Goal: Task Accomplishment & Management: Manage account settings

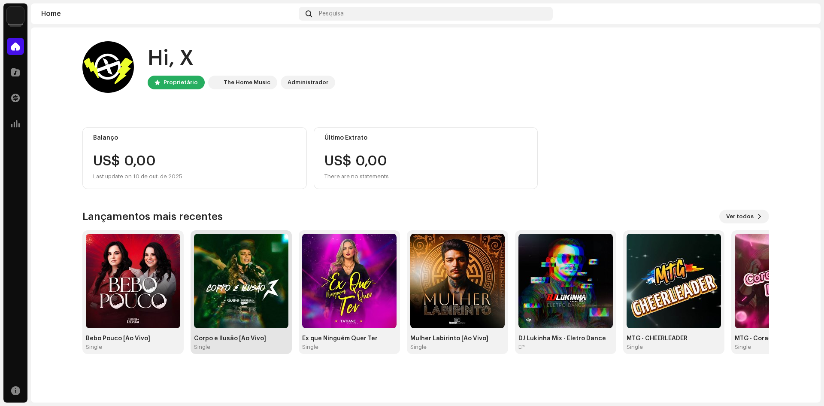
click at [220, 275] on img at bounding box center [241, 281] width 94 height 94
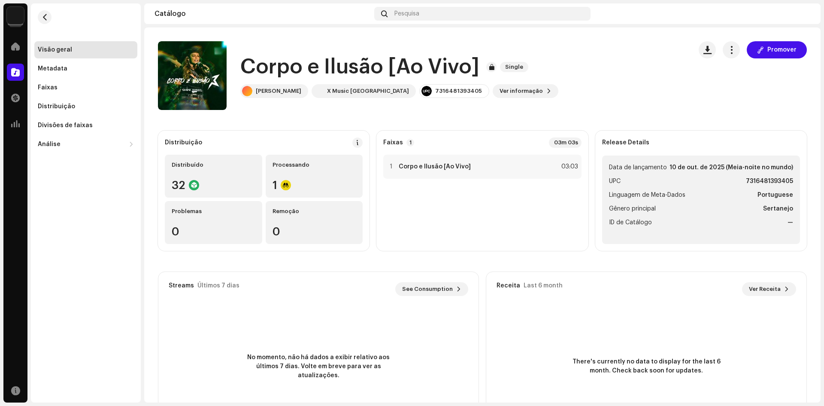
click at [779, 40] on catalog-releases-details-overview "Corpo e Ilusão [Ao Vivo] Single Promover Corpo e Ilusão [Ao Vivo] Single [PERSO…" at bounding box center [482, 241] width 677 height 429
click at [783, 52] on span "Promover" at bounding box center [782, 49] width 29 height 17
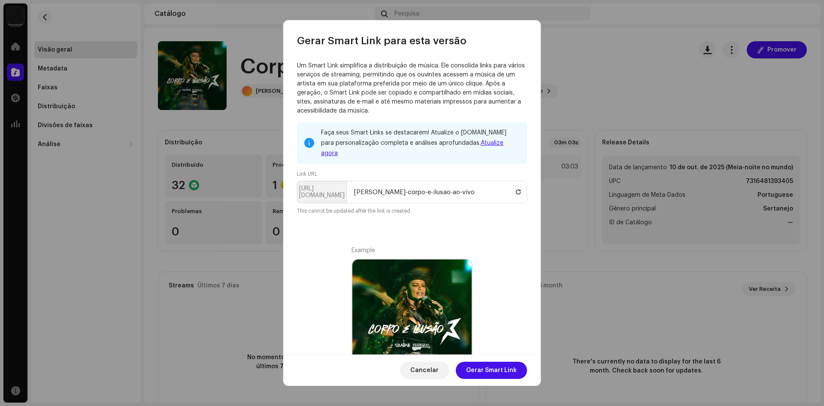
scroll to position [43, 0]
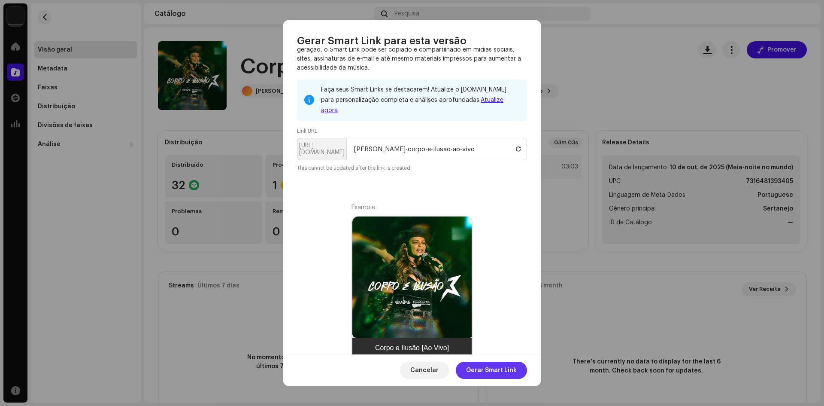
click at [486, 374] on span "Gerar Smart Link" at bounding box center [491, 369] width 51 height 17
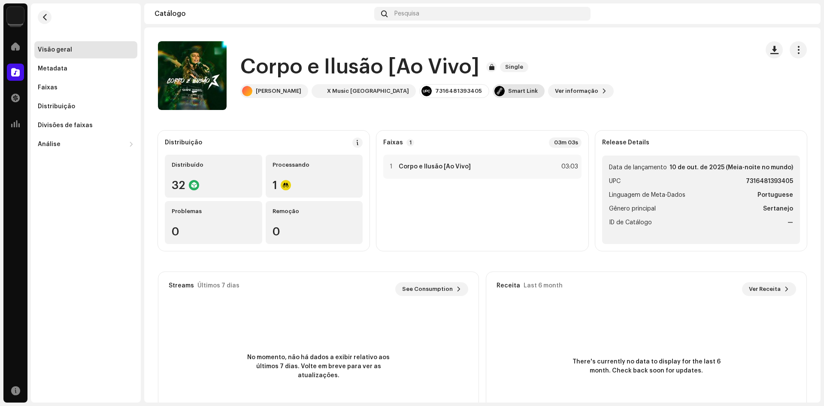
click at [508, 91] on div "Smart Link" at bounding box center [523, 91] width 30 height 7
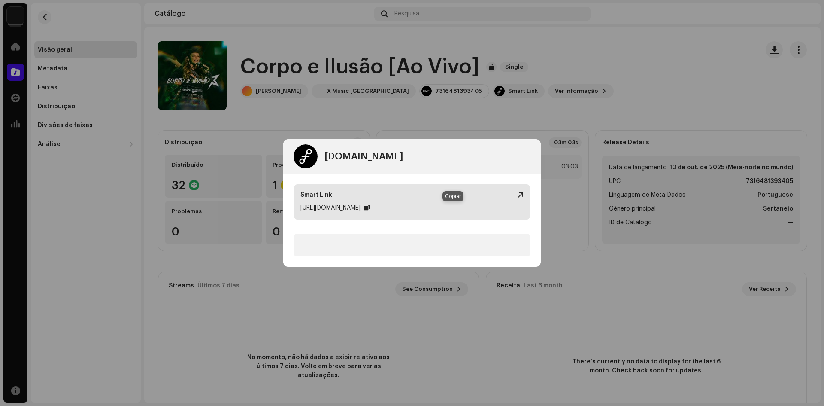
click at [370, 209] on div at bounding box center [367, 207] width 6 height 7
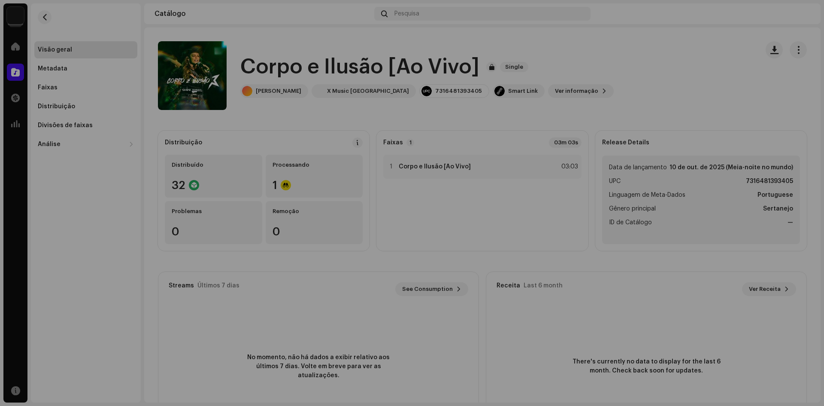
click at [307, 142] on div "[DOMAIN_NAME] Dashboard Go Premium Smart Link [URL][DOMAIN_NAME]" at bounding box center [412, 203] width 824 height 406
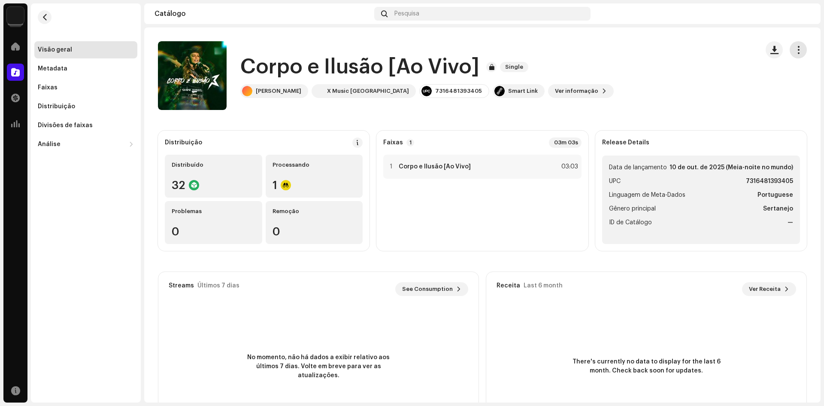
click at [796, 50] on span "button" at bounding box center [799, 49] width 8 height 7
click at [635, 86] on div "Corpo e [PERSON_NAME] [Ao Vivo] Single [PERSON_NAME] X Music Brasil 73164813934…" at bounding box center [455, 75] width 594 height 69
click at [189, 182] on div at bounding box center [194, 185] width 10 height 10
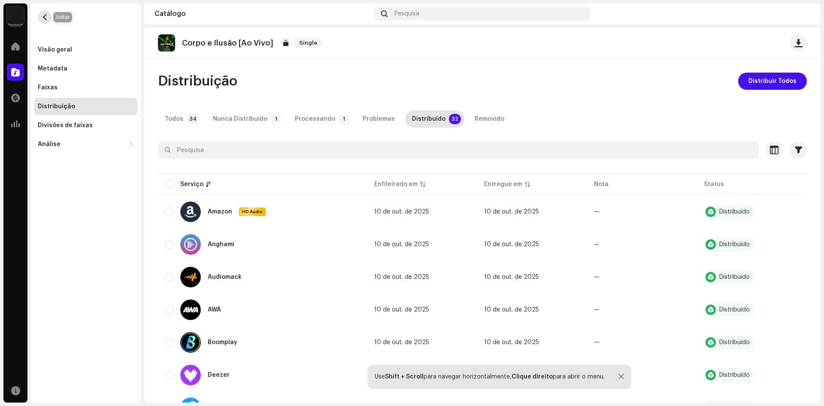
click at [47, 18] on span "button" at bounding box center [45, 17] width 6 height 7
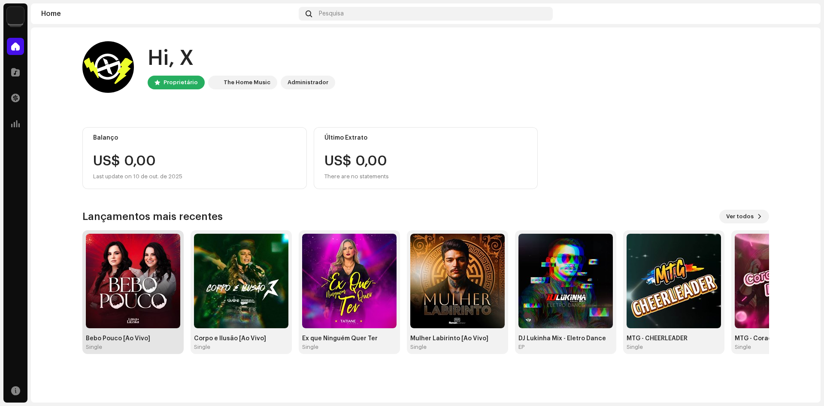
click at [112, 307] on img at bounding box center [133, 281] width 94 height 94
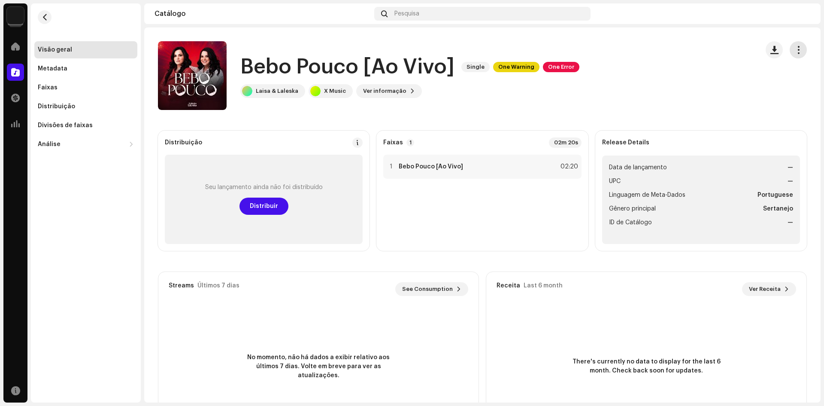
click at [796, 46] on span "button" at bounding box center [799, 49] width 8 height 7
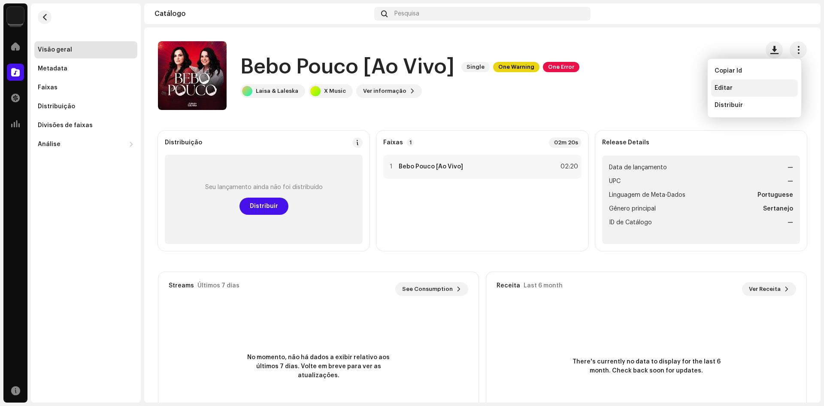
click at [729, 88] on span "Editar" at bounding box center [724, 88] width 18 height 7
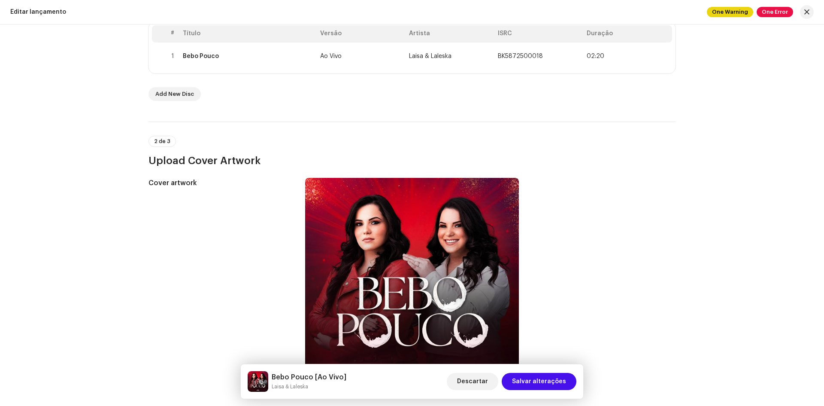
scroll to position [12, 0]
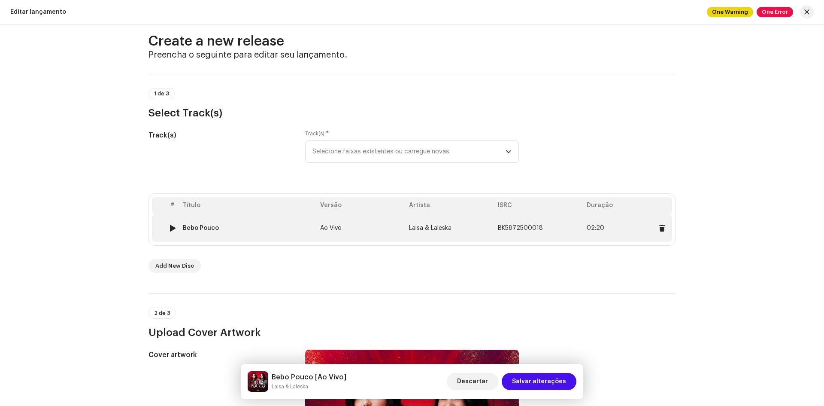
click at [264, 229] on div "Bebo Pouco" at bounding box center [248, 228] width 131 height 7
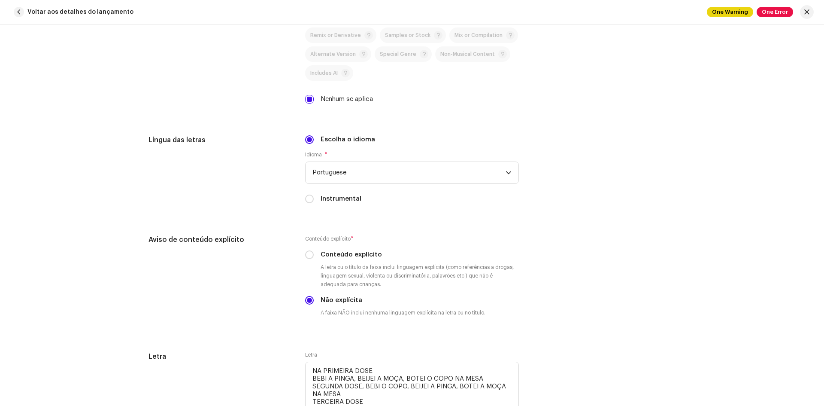
scroll to position [1260, 0]
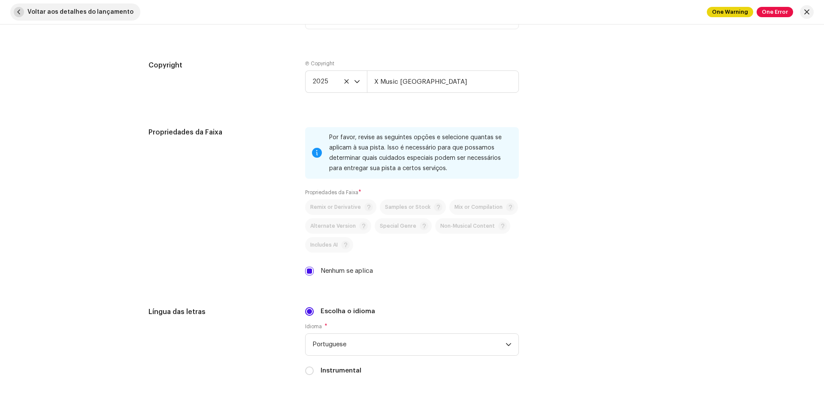
click at [19, 16] on span "button" at bounding box center [19, 12] width 10 height 10
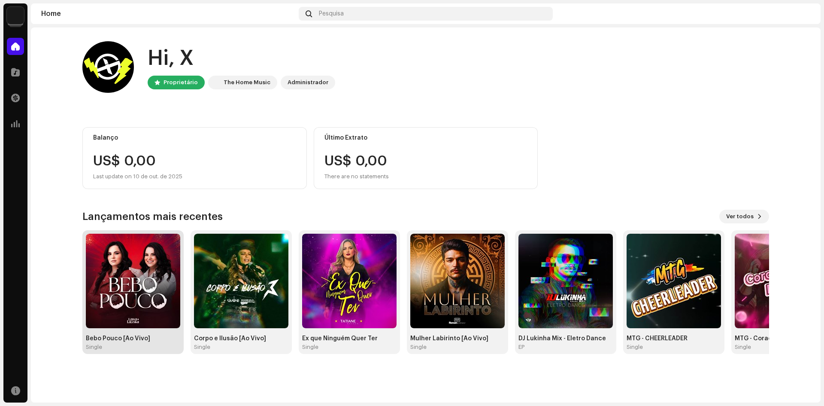
click at [138, 261] on img at bounding box center [133, 281] width 94 height 94
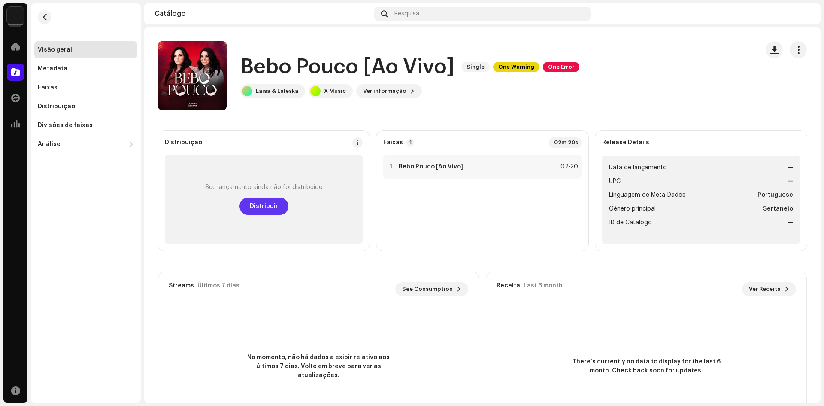
click at [260, 205] on span "Distribuir" at bounding box center [264, 205] width 28 height 17
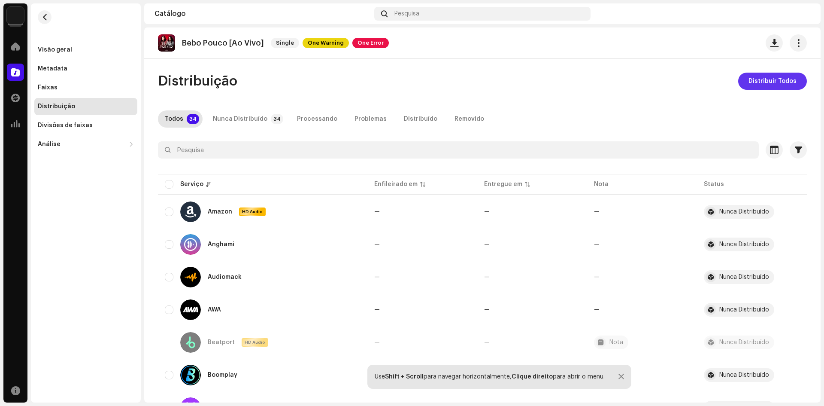
click at [759, 84] on span "Distribuir Todos" at bounding box center [773, 81] width 48 height 17
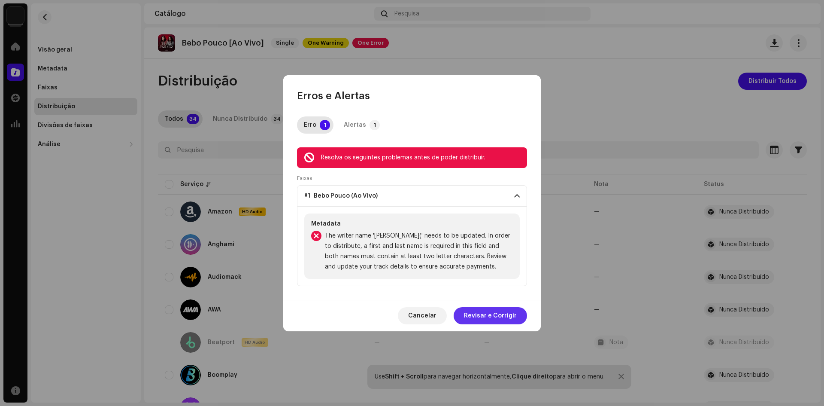
click at [487, 319] on span "Revisar e Corrigir" at bounding box center [490, 315] width 53 height 17
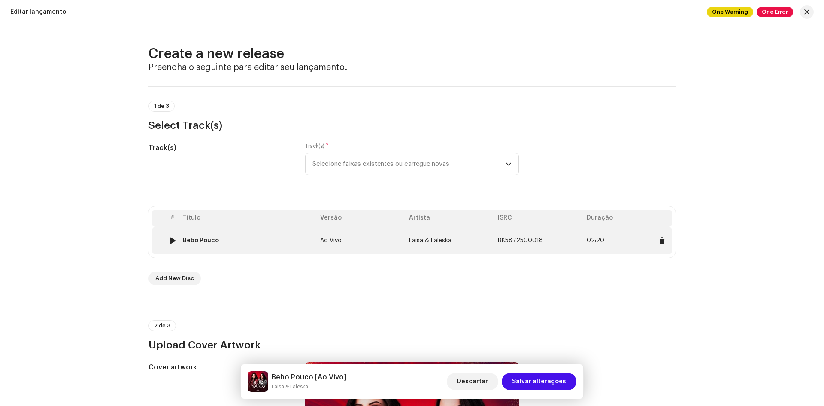
click at [258, 236] on td "Bebo Pouco" at bounding box center [247, 240] width 137 height 27
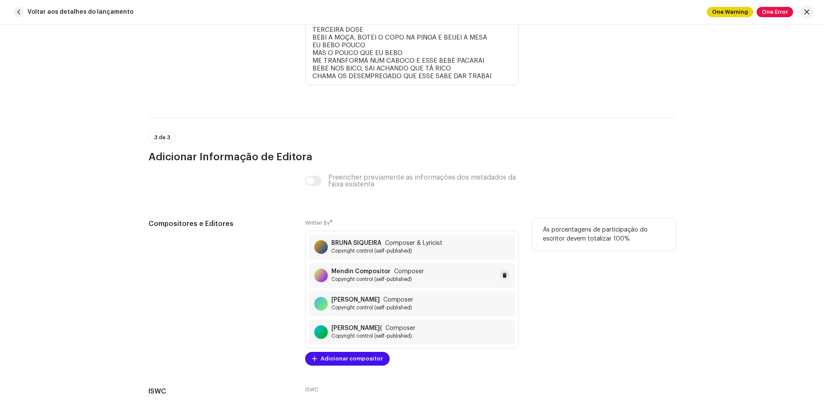
scroll to position [1904, 0]
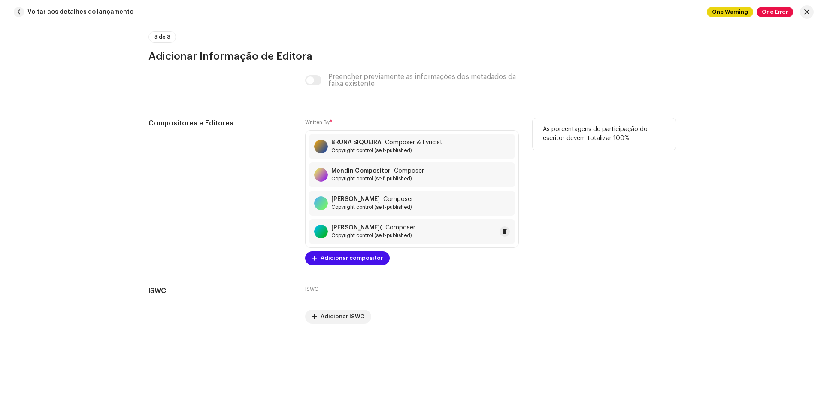
click at [382, 233] on span "Copyright control (self-published)" at bounding box center [373, 235] width 84 height 7
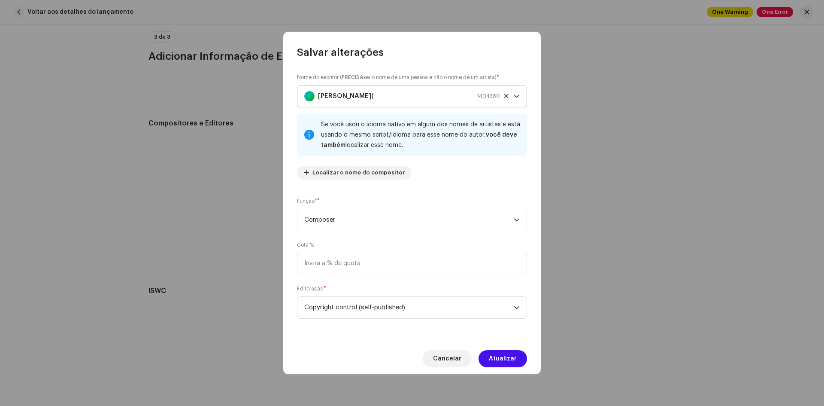
click at [427, 91] on div "[PERSON_NAME]( 1404380" at bounding box center [402, 95] width 196 height 21
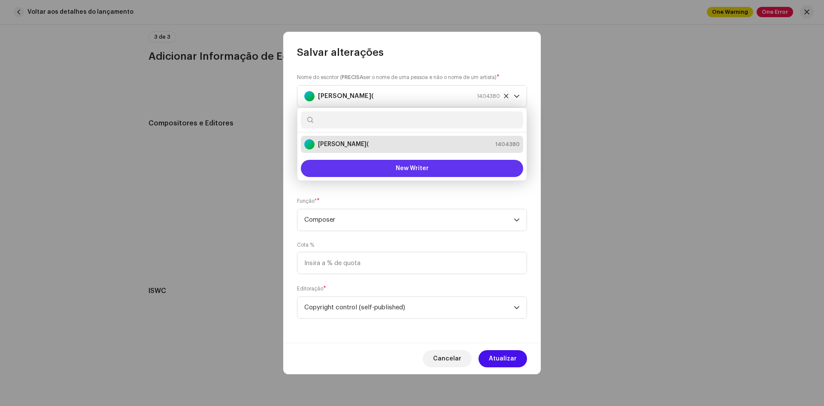
click at [383, 164] on button "New Writer" at bounding box center [412, 168] width 222 height 17
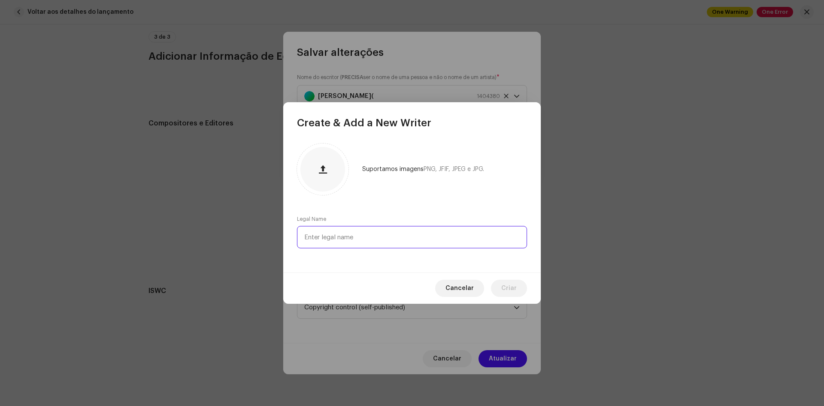
click at [347, 238] on input "text" at bounding box center [412, 237] width 230 height 22
type input "[PERSON_NAME]"
click at [506, 292] on span "Criar" at bounding box center [508, 287] width 15 height 17
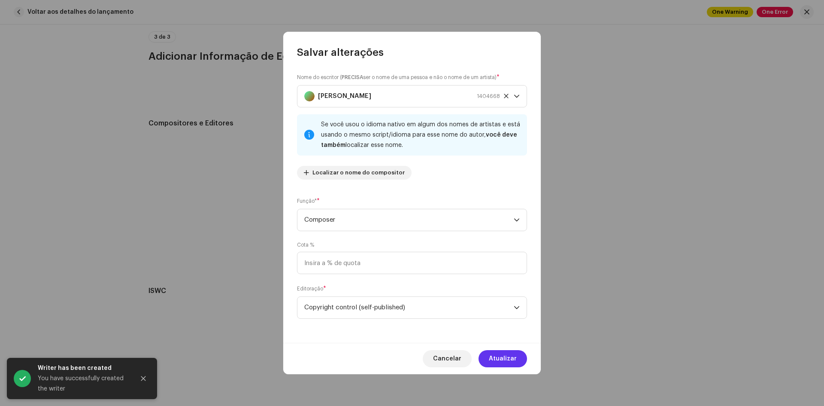
click at [507, 359] on span "Atualizar" at bounding box center [503, 358] width 28 height 17
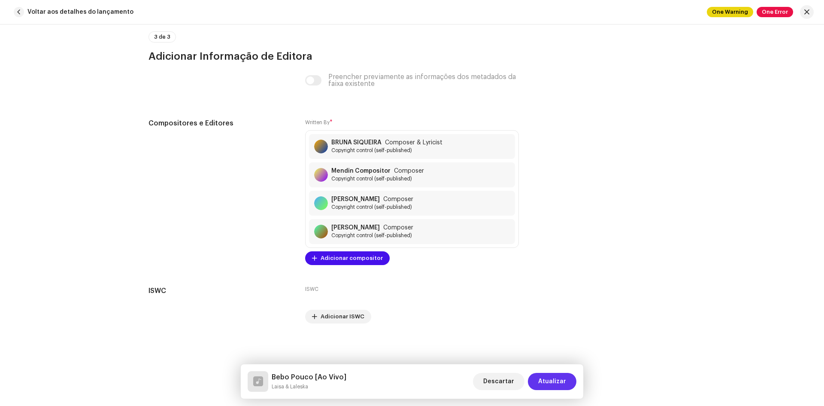
click at [553, 380] on span "Atualizar" at bounding box center [552, 381] width 28 height 17
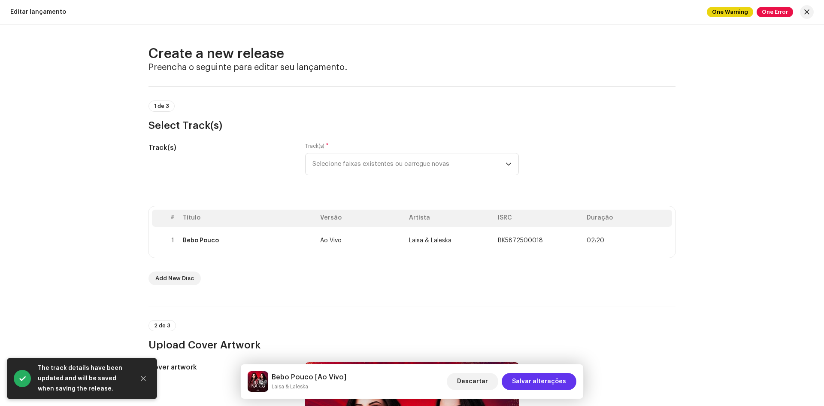
click at [532, 382] on span "Salvar alterações" at bounding box center [539, 381] width 54 height 17
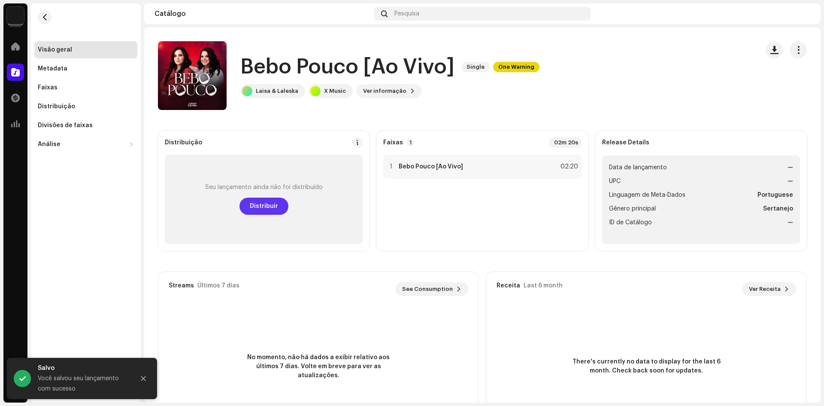
click at [264, 206] on span "Distribuir" at bounding box center [264, 205] width 28 height 17
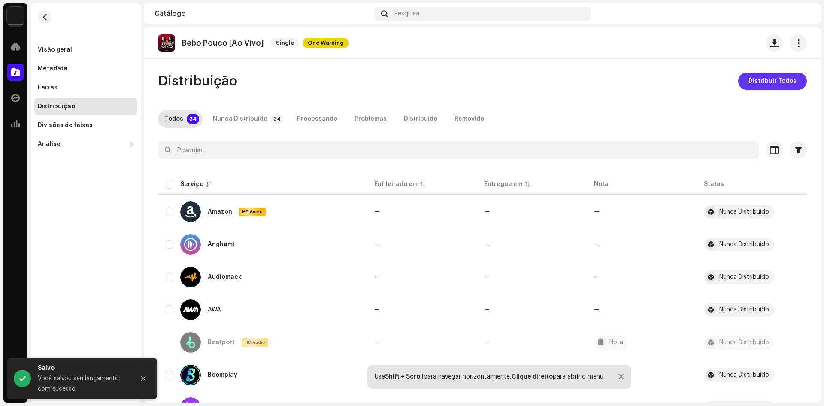
click at [764, 79] on span "Distribuir Todos" at bounding box center [773, 81] width 48 height 17
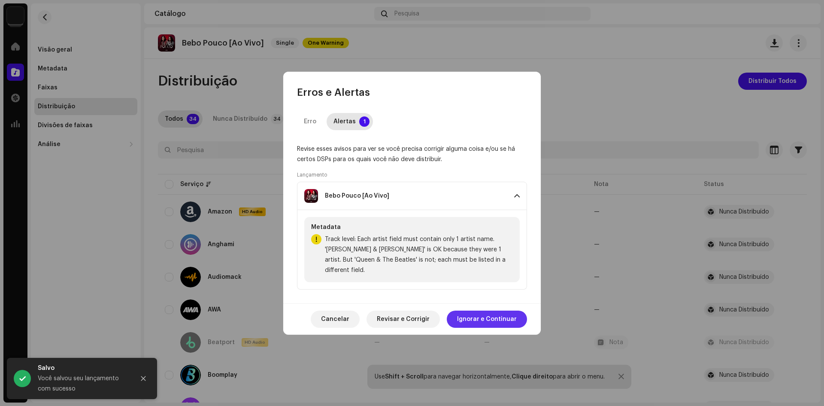
click at [477, 314] on span "Ignorar e Continuar" at bounding box center [487, 318] width 60 height 17
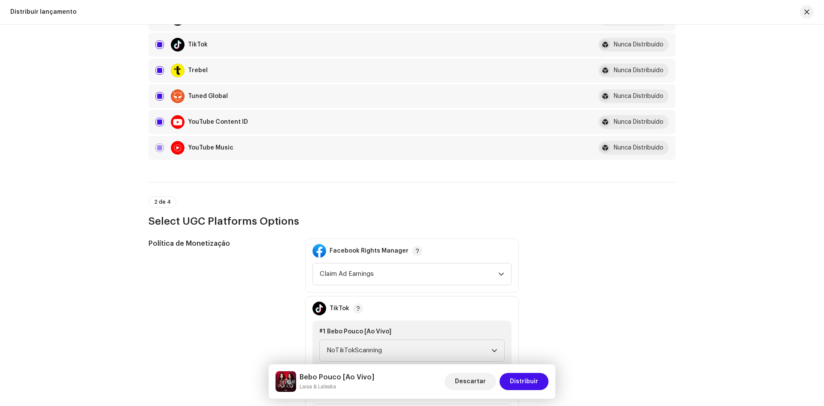
scroll to position [1073, 0]
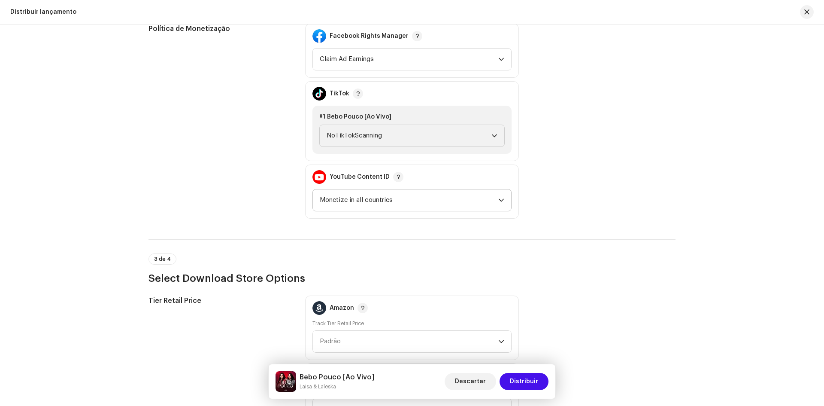
click at [365, 198] on span "Monetize in all countries" at bounding box center [409, 199] width 179 height 21
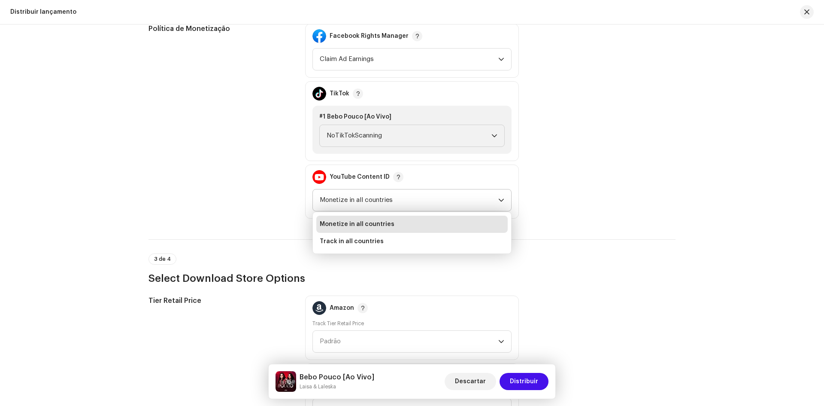
click at [359, 222] on span "Monetize in all countries" at bounding box center [357, 224] width 75 height 9
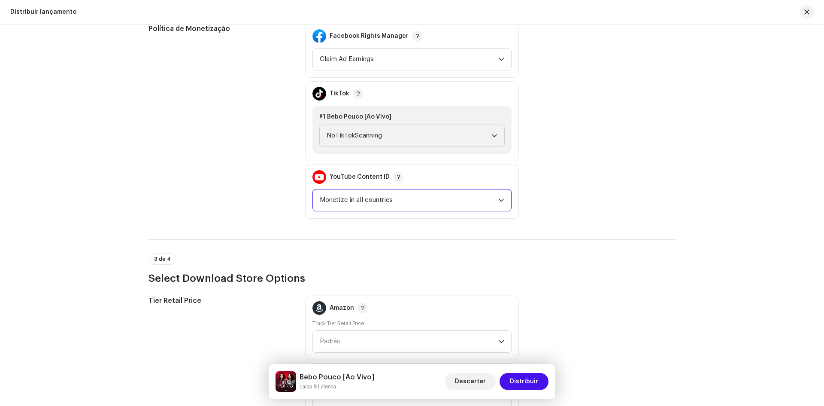
scroll to position [987, 0]
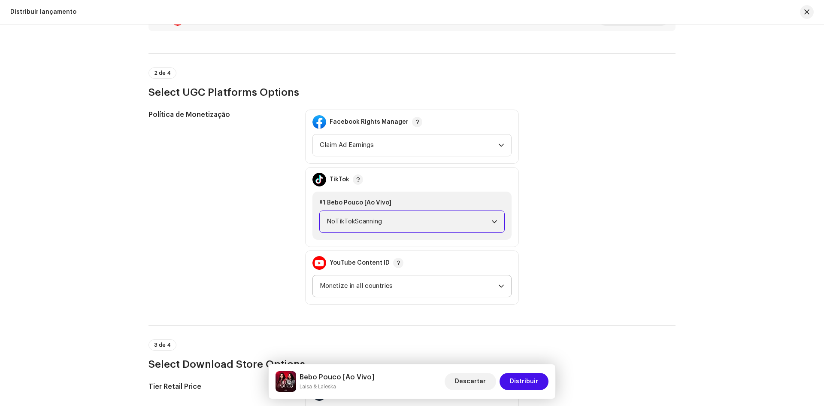
click at [391, 219] on span "NoTikTokScanning" at bounding box center [409, 221] width 165 height 21
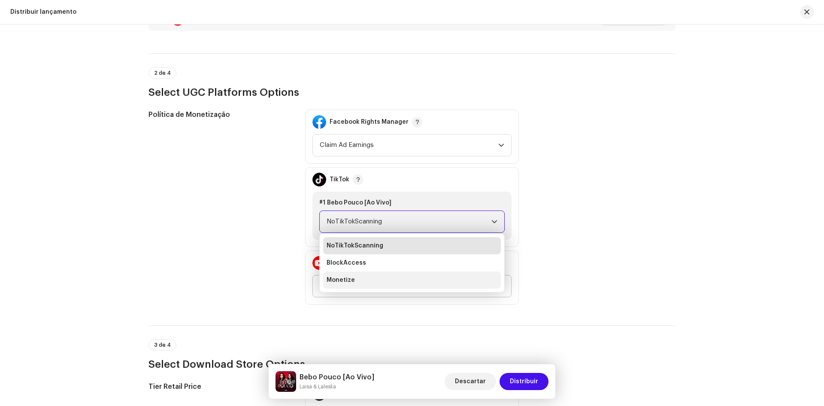
click at [339, 280] on span "Monetize" at bounding box center [341, 280] width 28 height 9
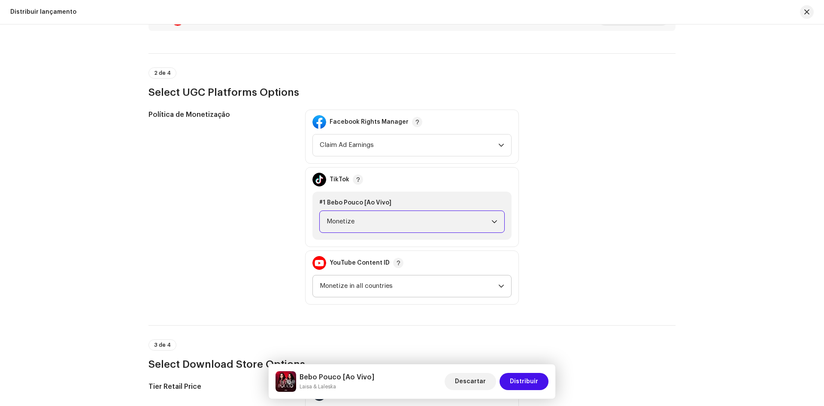
click at [387, 219] on span "Monetize" at bounding box center [409, 221] width 165 height 21
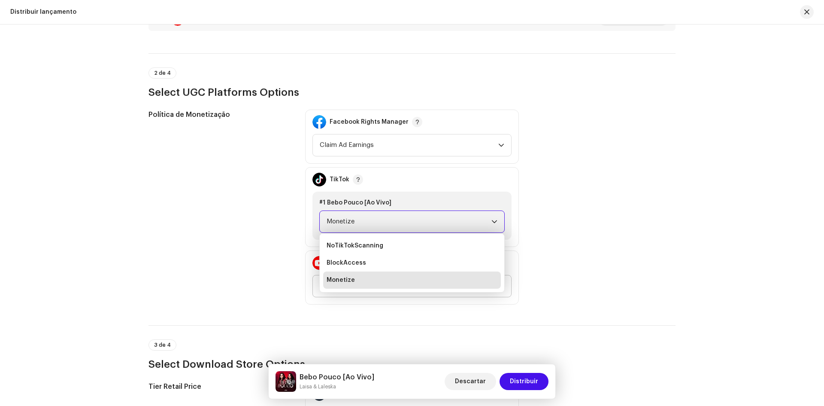
click at [387, 219] on span "Monetize" at bounding box center [409, 221] width 165 height 21
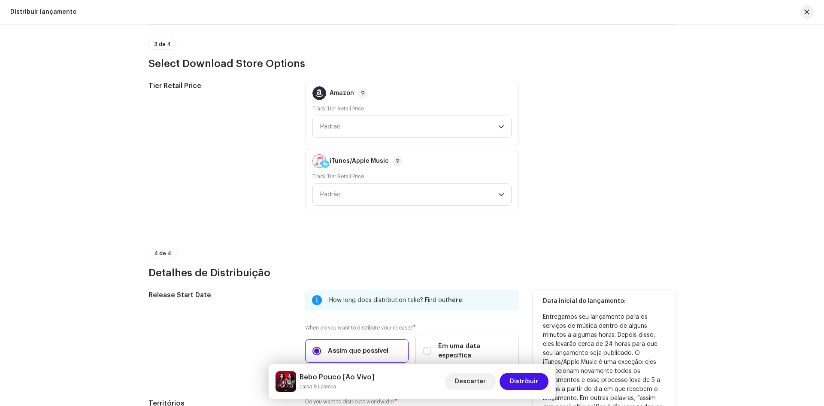
scroll to position [1397, 0]
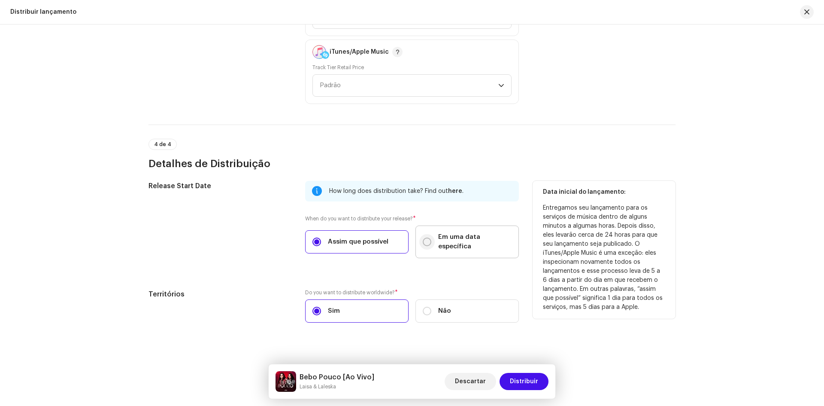
click at [424, 238] on input "Em uma data específica" at bounding box center [427, 241] width 9 height 9
radio input "true"
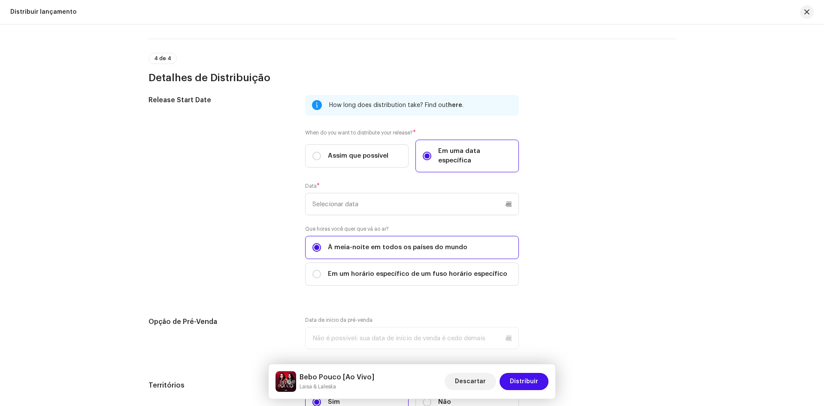
scroll to position [1526, 0]
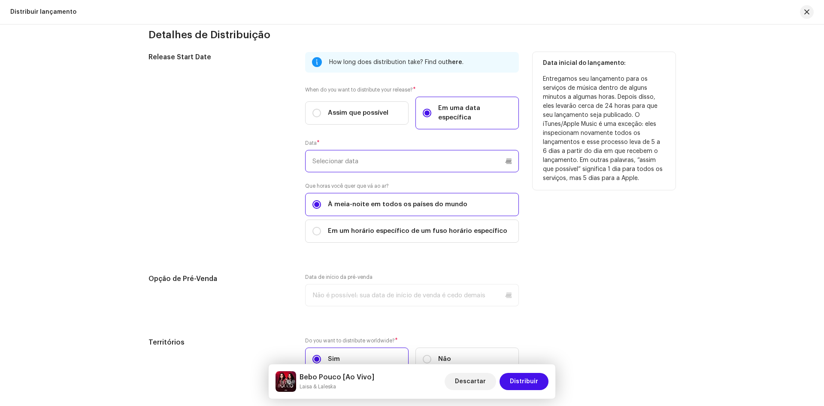
click at [331, 155] on input "text" at bounding box center [412, 161] width 214 height 22
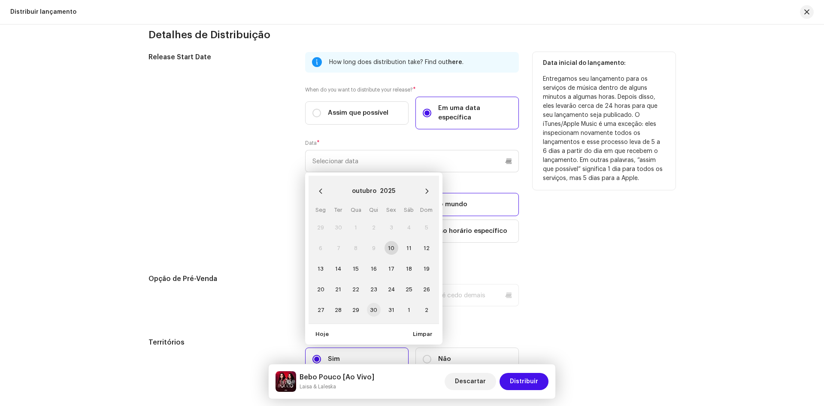
click at [371, 303] on span "30" at bounding box center [374, 310] width 14 height 14
type input "[DATE]"
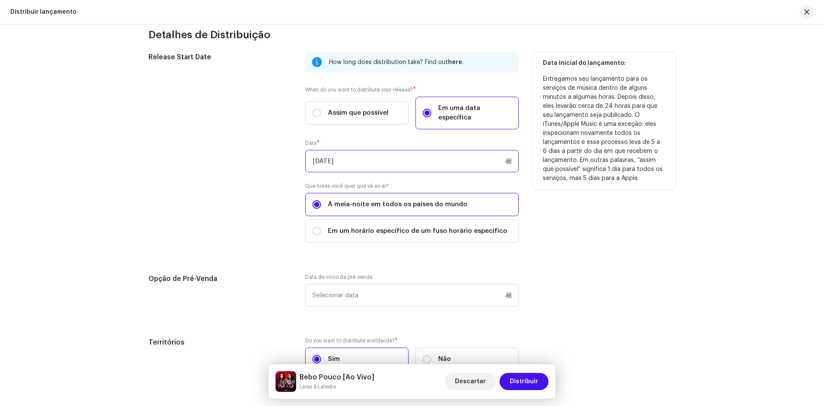
scroll to position [1574, 0]
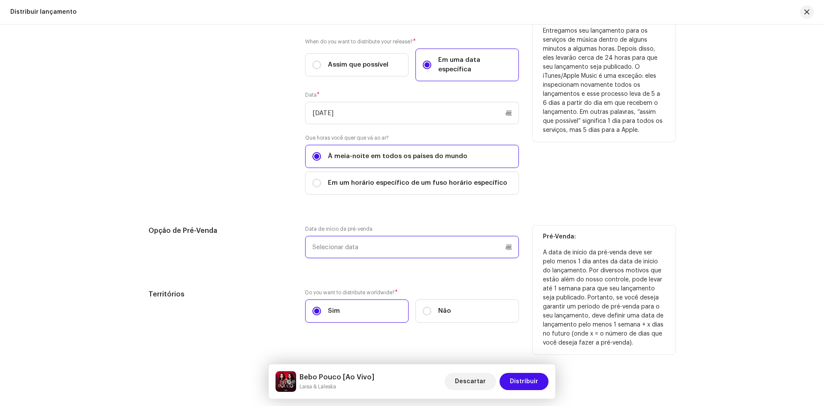
click at [376, 240] on input "text" at bounding box center [412, 247] width 214 height 22
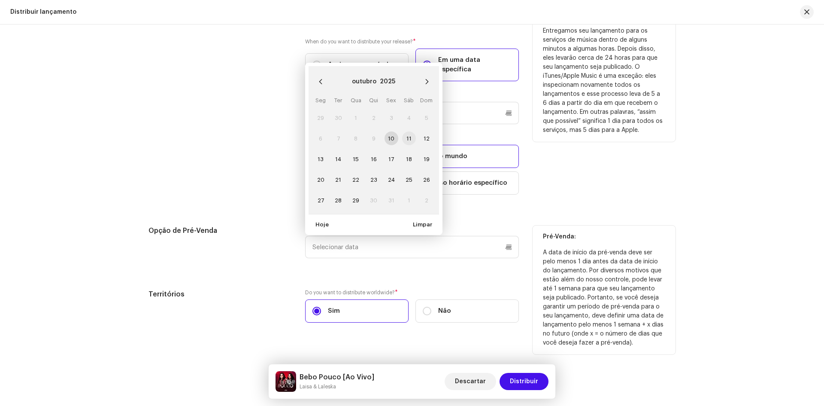
click at [406, 131] on span "11" at bounding box center [409, 138] width 14 height 14
type input "[DATE]"
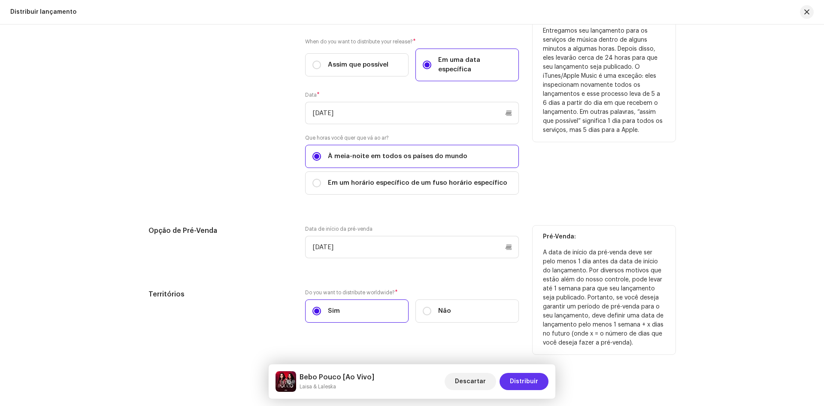
click at [519, 383] on span "Distribuir" at bounding box center [524, 381] width 28 height 17
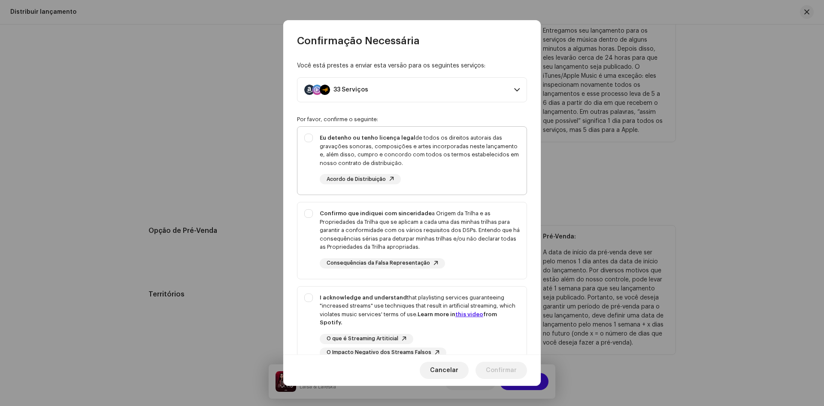
click at [305, 135] on div "Eu detenho ou tenho licença legal de todos os direitos autorais das gravações s…" at bounding box center [412, 159] width 229 height 64
checkbox input "true"
click at [312, 209] on div "Confirmo que indiquei com sinceridade a Origem da Trilha e as Propriedades da T…" at bounding box center [412, 238] width 229 height 73
checkbox input "true"
click at [310, 301] on div "I acknowledge and understand that playlisting services guaranteeing "increased …" at bounding box center [412, 325] width 229 height 78
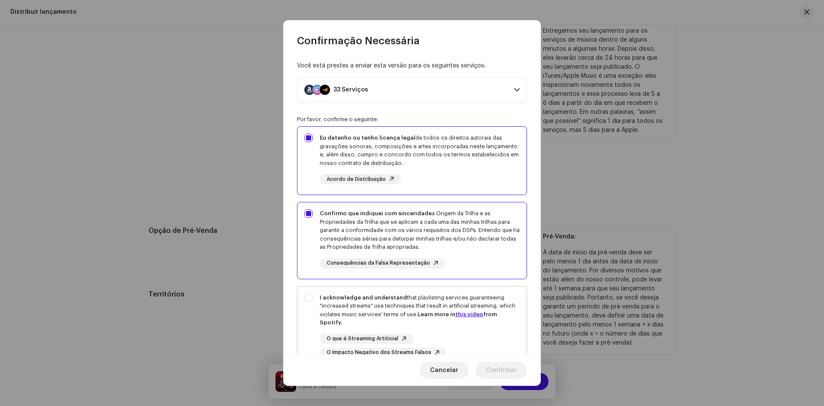
checkbox input "true"
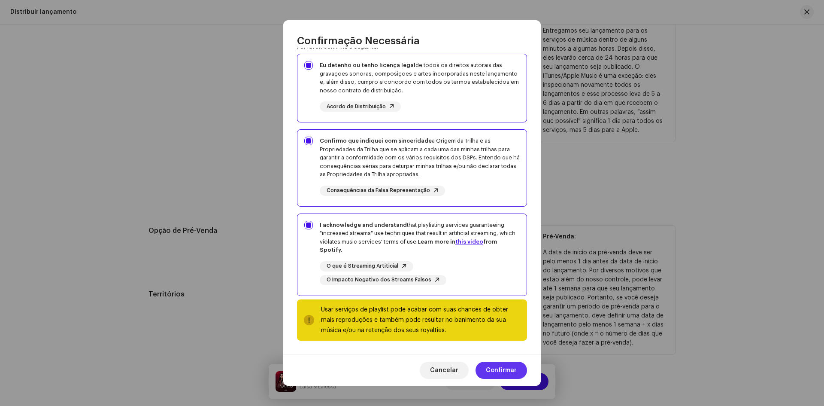
click at [492, 372] on span "Confirmar" at bounding box center [501, 369] width 31 height 17
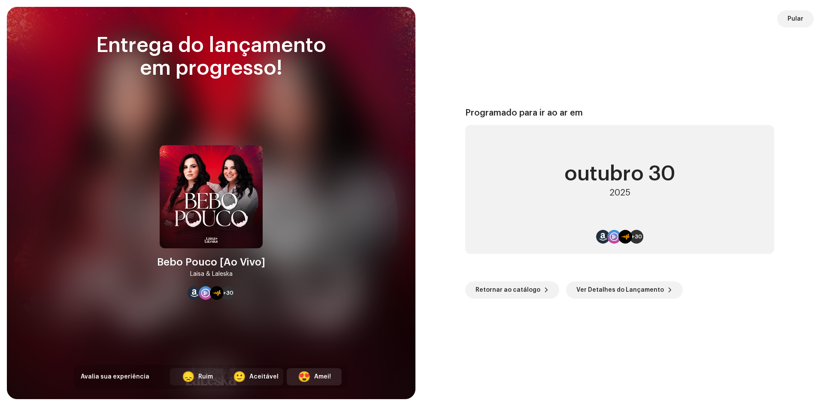
click at [314, 379] on div "😍 Amei!" at bounding box center [314, 376] width 55 height 17
click at [793, 18] on span "Pular" at bounding box center [796, 18] width 16 height 17
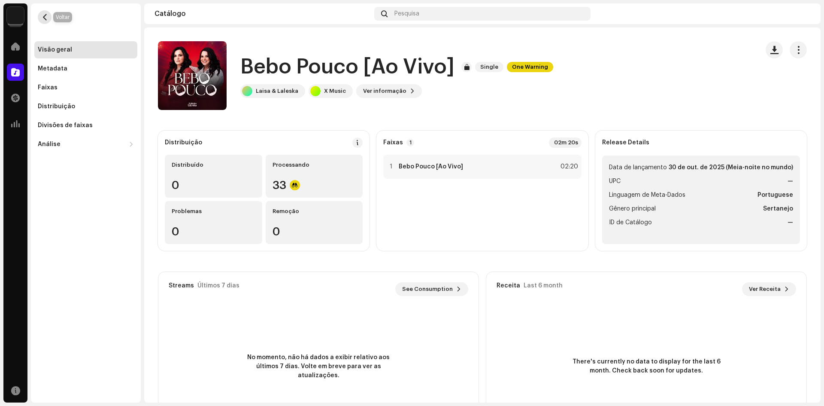
click at [43, 15] on span "button" at bounding box center [45, 17] width 6 height 7
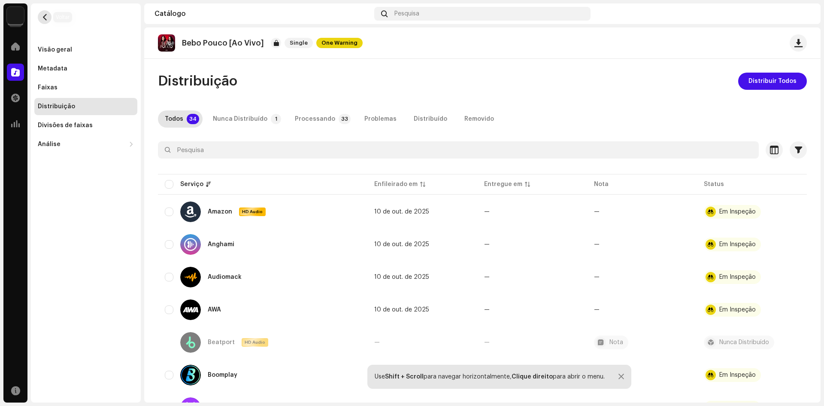
click at [47, 16] on span "button" at bounding box center [45, 17] width 6 height 7
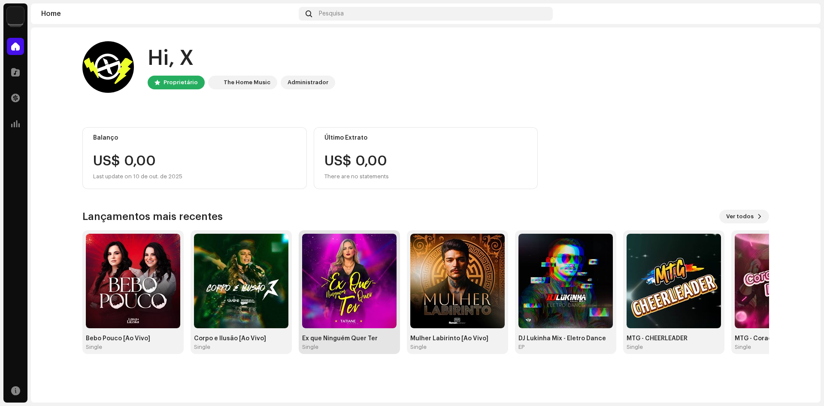
click at [347, 283] on img at bounding box center [349, 281] width 94 height 94
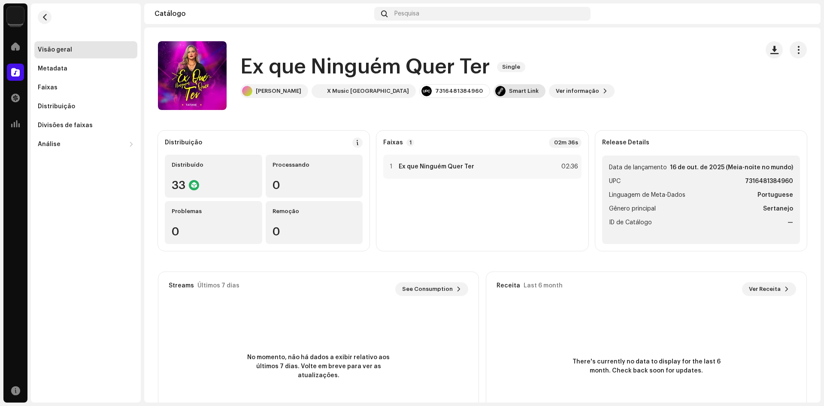
click at [509, 92] on div "Smart Link" at bounding box center [524, 91] width 30 height 7
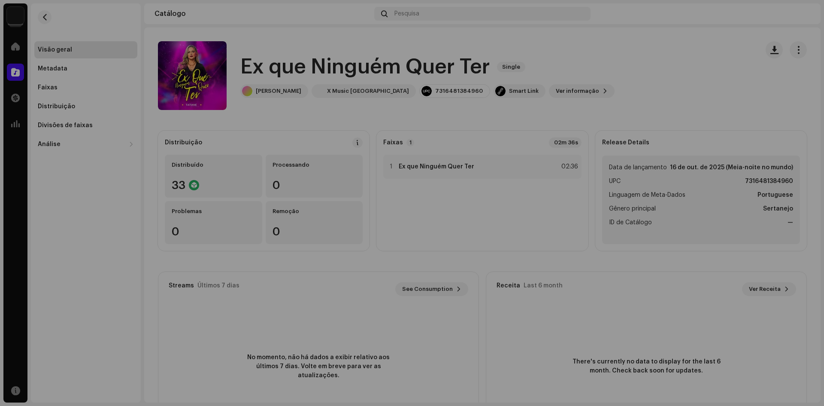
click at [344, 268] on div "[DOMAIN_NAME] Dashboard Go Premium Smart Link [URL][DOMAIN_NAME]" at bounding box center [412, 203] width 824 height 406
